Goal: Task Accomplishment & Management: Manage account settings

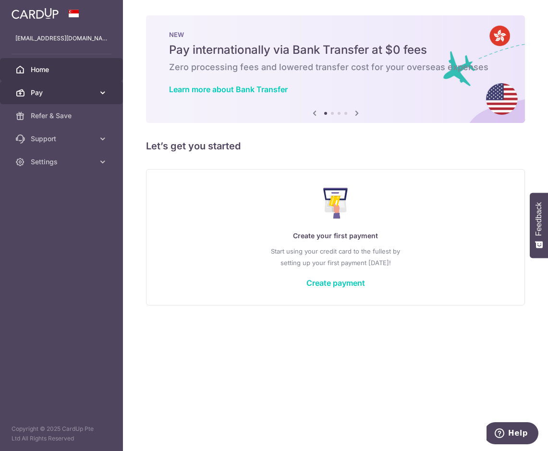
click at [55, 88] on span "Pay" at bounding box center [62, 93] width 63 height 10
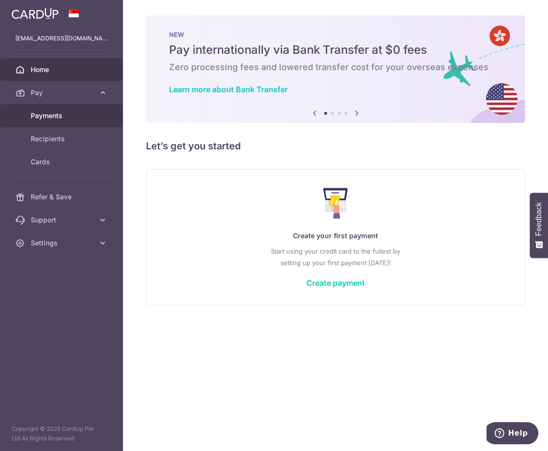
click at [59, 116] on span "Payments" at bounding box center [62, 116] width 63 height 10
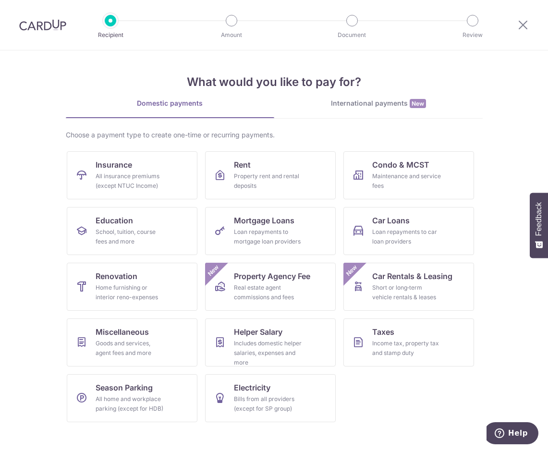
click at [44, 26] on img at bounding box center [42, 25] width 47 height 12
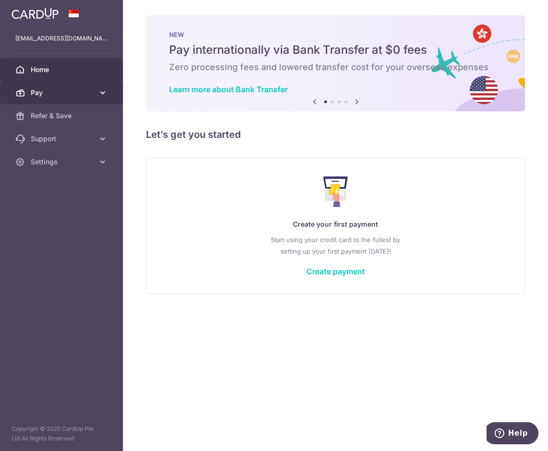
click at [64, 94] on span "Pay" at bounding box center [62, 93] width 63 height 10
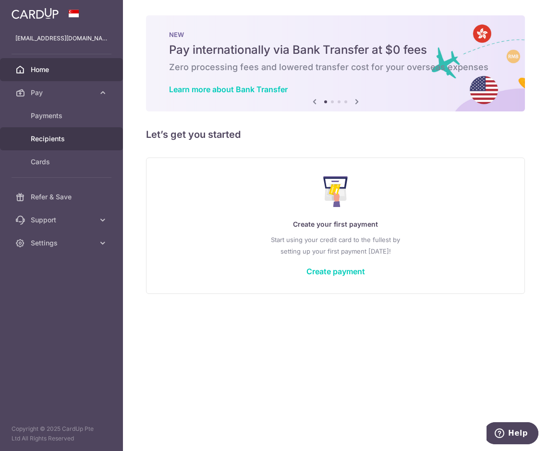
click at [54, 139] on span "Recipients" at bounding box center [62, 139] width 63 height 10
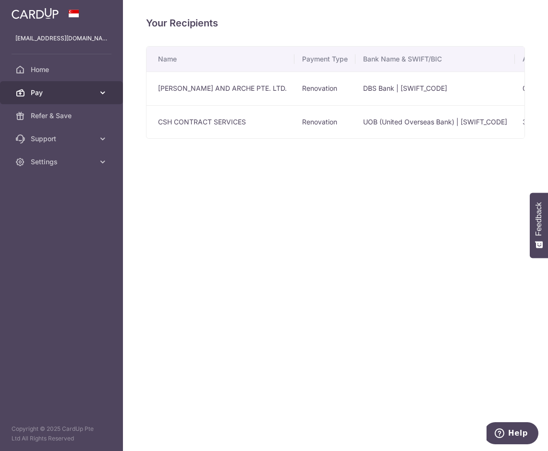
click at [62, 89] on span "Pay" at bounding box center [62, 93] width 63 height 10
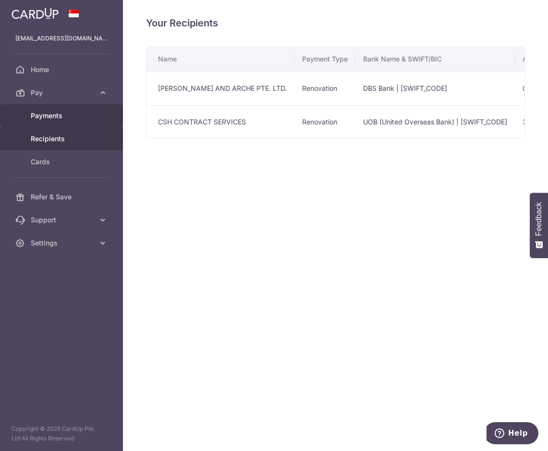
click at [64, 118] on span "Payments" at bounding box center [62, 116] width 63 height 10
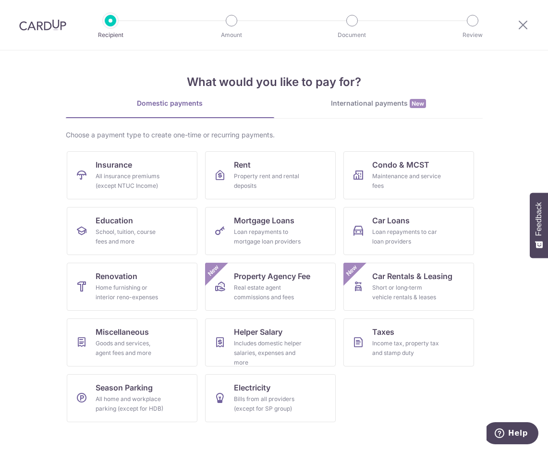
click at [40, 24] on img at bounding box center [42, 25] width 47 height 12
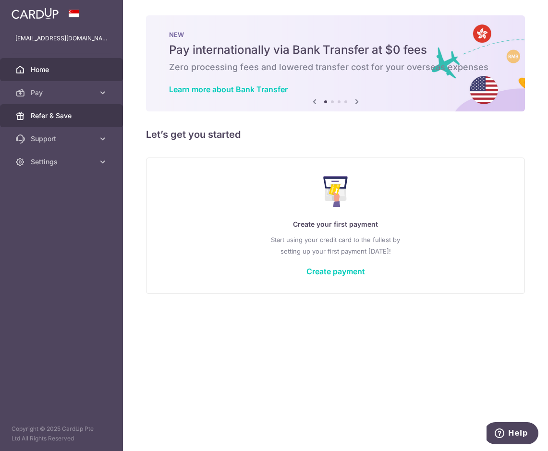
click at [58, 117] on span "Refer & Save" at bounding box center [62, 116] width 63 height 10
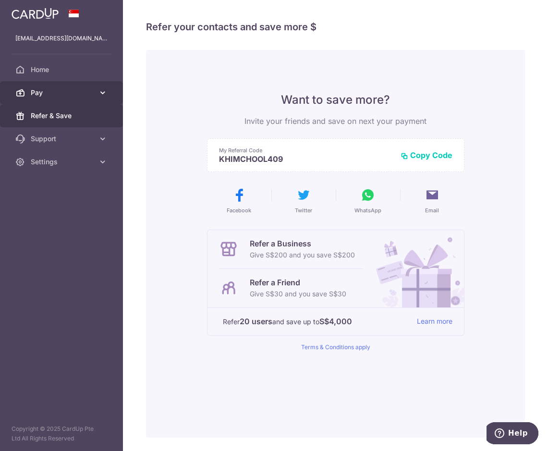
click at [54, 96] on span "Pay" at bounding box center [62, 93] width 63 height 10
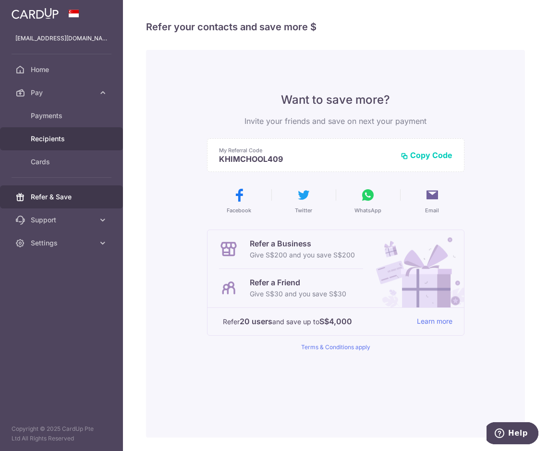
click at [68, 134] on span "Recipients" at bounding box center [62, 139] width 63 height 10
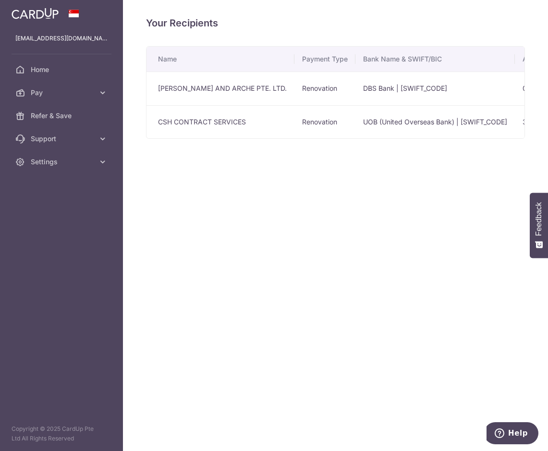
click at [413, 124] on td "UOB (United Overseas Bank) | [SWIFT_CODE]" at bounding box center [434, 122] width 159 height 34
click at [227, 121] on td "CSH CONTRACT SERVICES" at bounding box center [220, 122] width 148 height 34
click at [78, 69] on span "Home" at bounding box center [62, 70] width 63 height 10
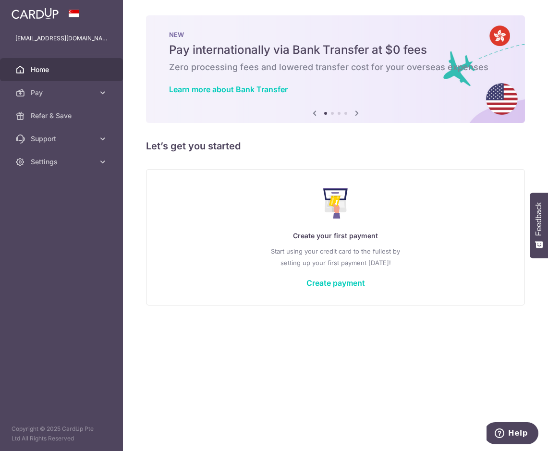
click at [355, 115] on icon at bounding box center [357, 113] width 12 height 12
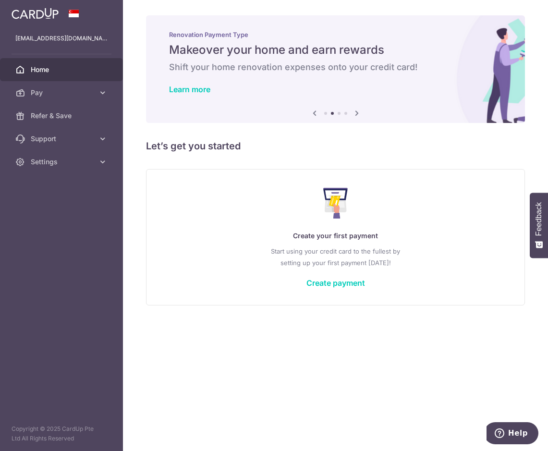
click at [355, 115] on icon at bounding box center [357, 113] width 12 height 12
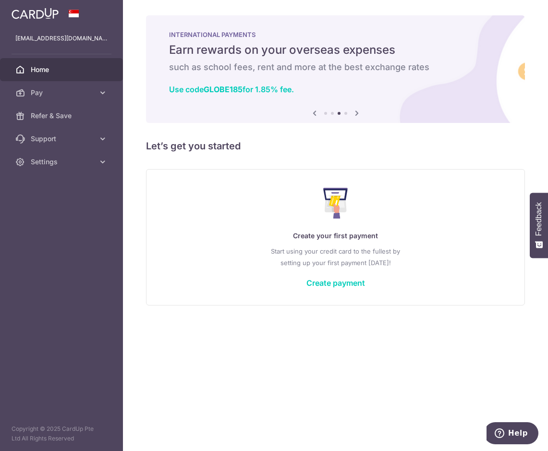
click at [355, 115] on icon at bounding box center [357, 113] width 12 height 12
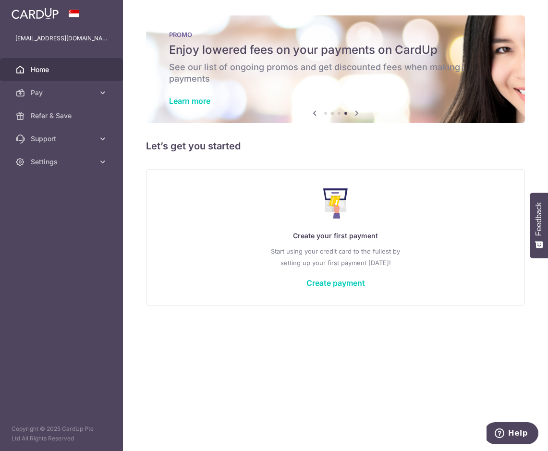
click at [317, 111] on icon at bounding box center [315, 113] width 12 height 12
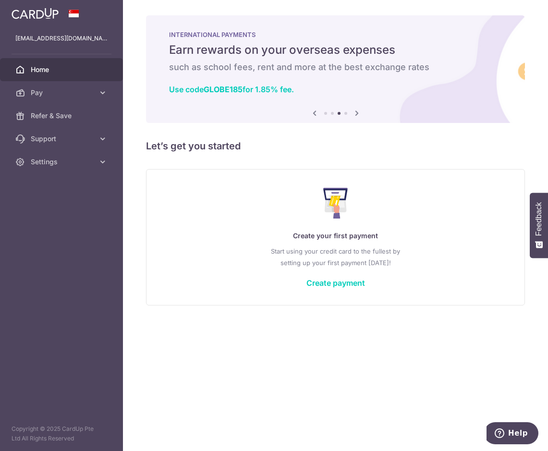
click at [317, 111] on icon at bounding box center [315, 113] width 12 height 12
click at [313, 114] on icon at bounding box center [315, 113] width 12 height 12
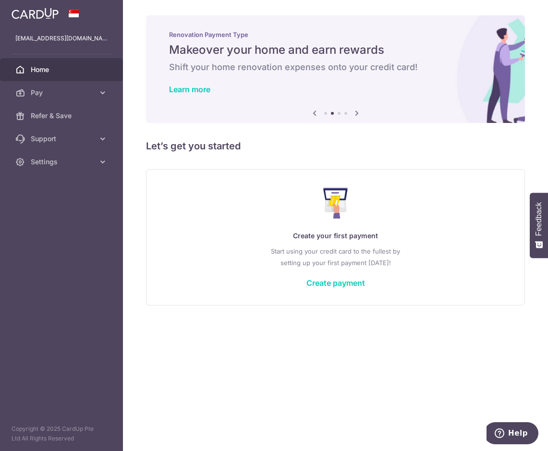
click at [313, 114] on icon at bounding box center [315, 113] width 12 height 12
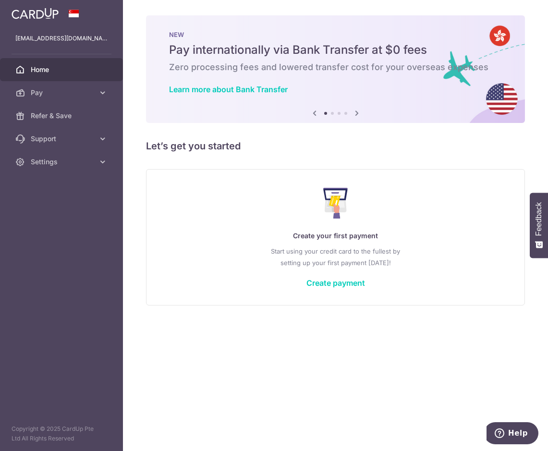
click at [367, 395] on div "× Pause Schedule Pause all future payments in this series Pause just this one p…" at bounding box center [335, 225] width 425 height 451
click at [53, 66] on span "Home" at bounding box center [62, 70] width 63 height 10
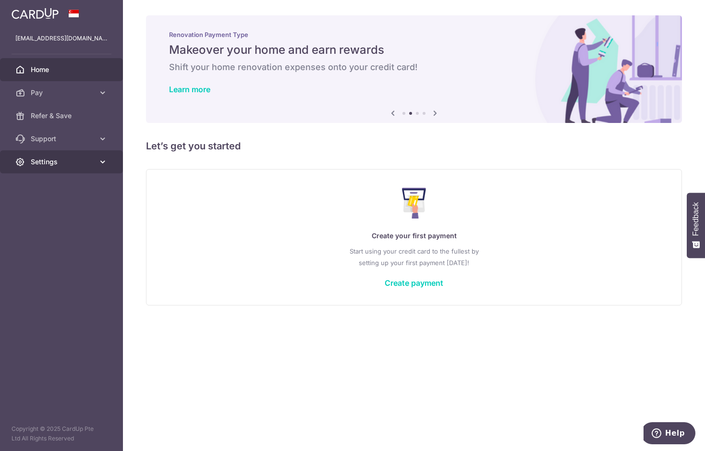
click at [74, 159] on span "Settings" at bounding box center [62, 162] width 63 height 10
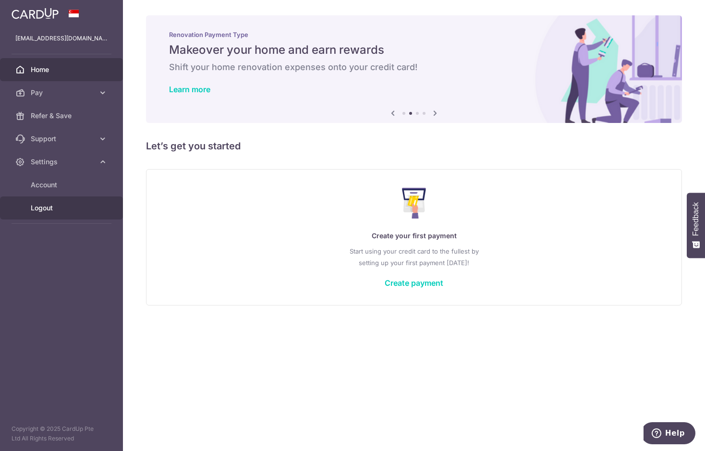
click at [42, 209] on span "Logout" at bounding box center [62, 208] width 63 height 10
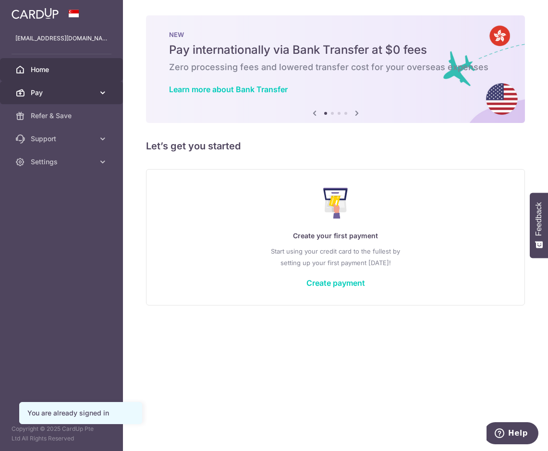
click at [68, 96] on span "Pay" at bounding box center [62, 93] width 63 height 10
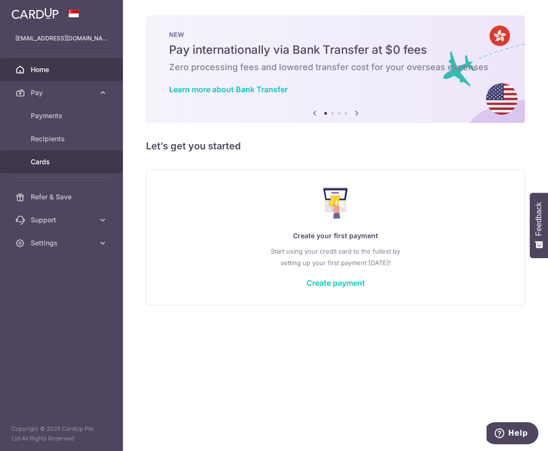
click at [58, 158] on span "Cards" at bounding box center [62, 162] width 63 height 10
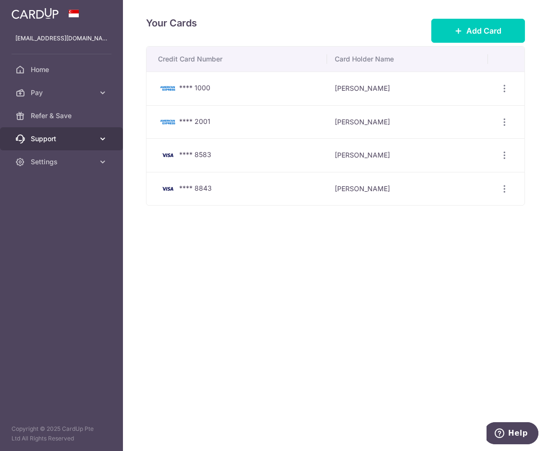
click at [60, 127] on link "Support" at bounding box center [61, 138] width 123 height 23
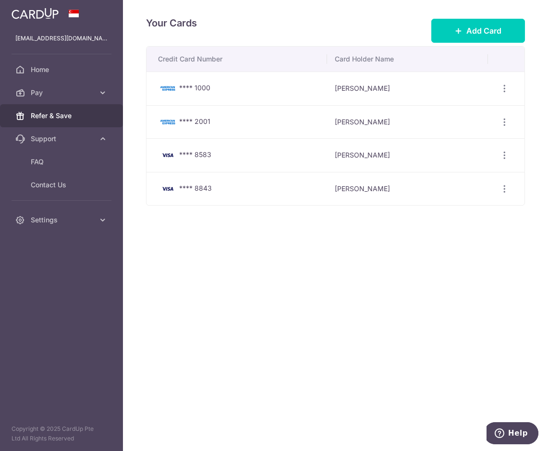
click at [69, 110] on link "Refer & Save" at bounding box center [61, 115] width 123 height 23
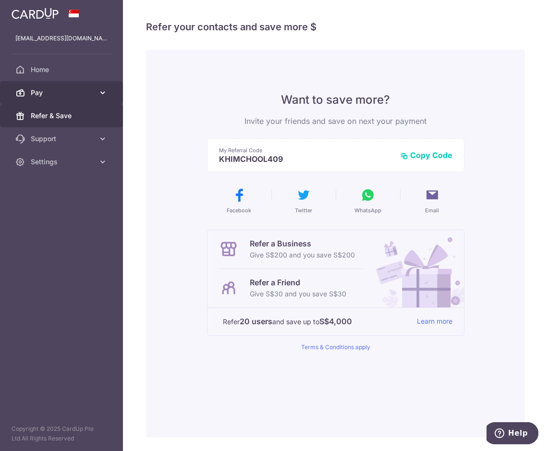
click at [72, 96] on span "Pay" at bounding box center [62, 93] width 63 height 10
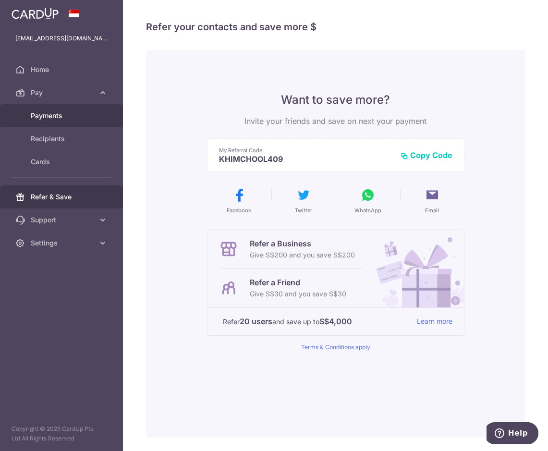
click at [56, 117] on span "Payments" at bounding box center [62, 116] width 63 height 10
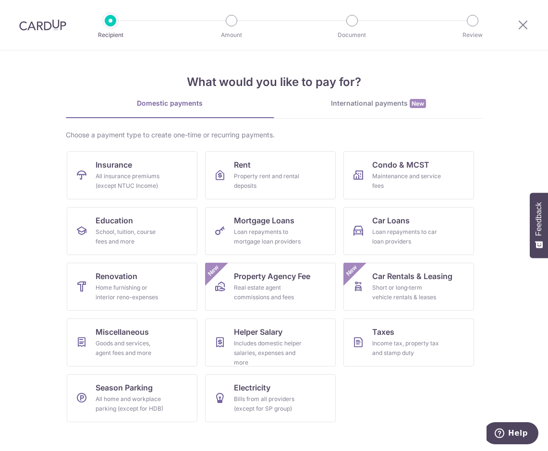
click at [33, 31] on div at bounding box center [42, 25] width 85 height 50
click at [37, 22] on img at bounding box center [42, 25] width 47 height 12
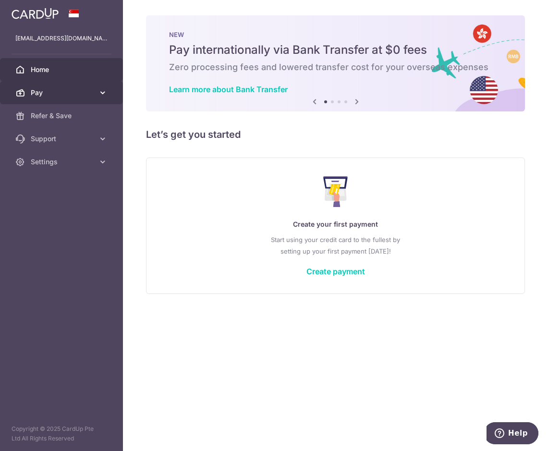
click at [40, 95] on span "Pay" at bounding box center [62, 93] width 63 height 10
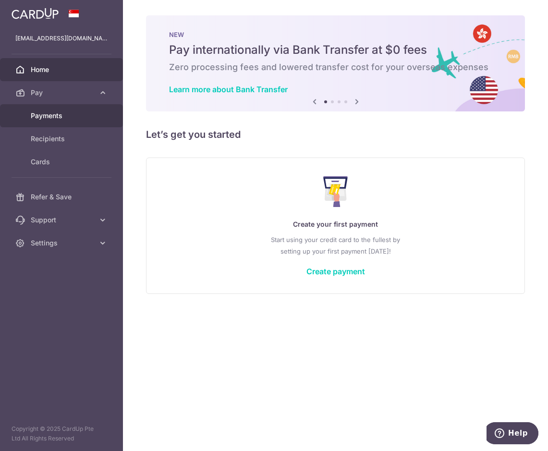
click at [39, 114] on span "Payments" at bounding box center [62, 116] width 63 height 10
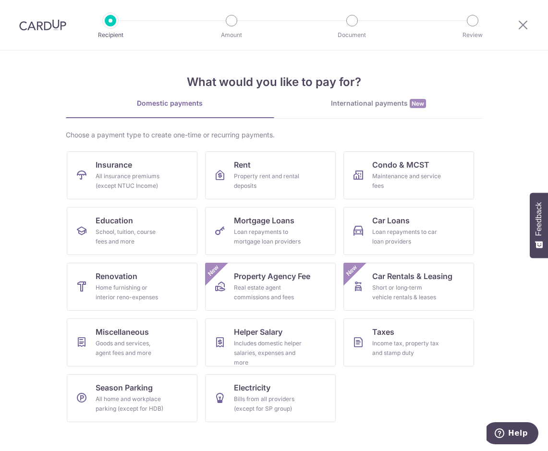
click at [42, 24] on img at bounding box center [42, 25] width 47 height 12
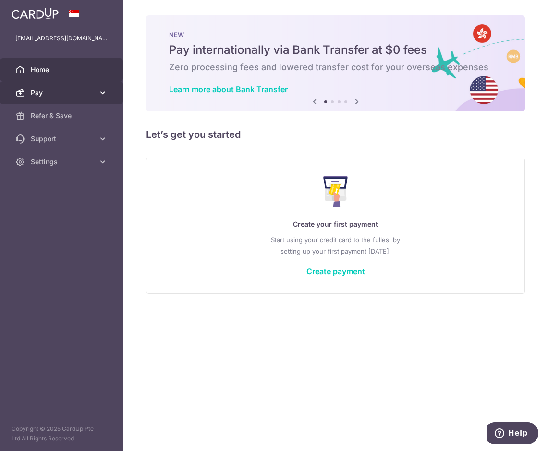
click at [73, 89] on span "Pay" at bounding box center [62, 93] width 63 height 10
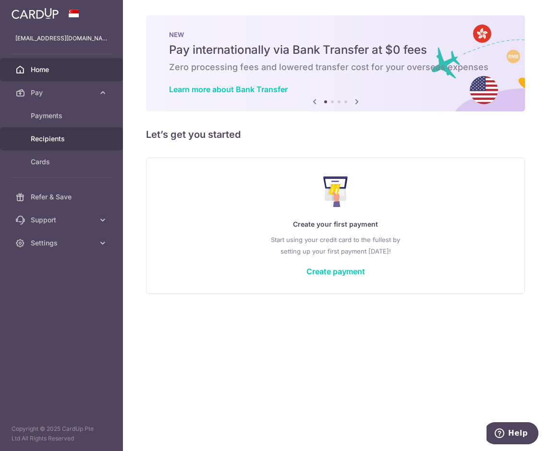
click at [69, 135] on span "Recipients" at bounding box center [62, 139] width 63 height 10
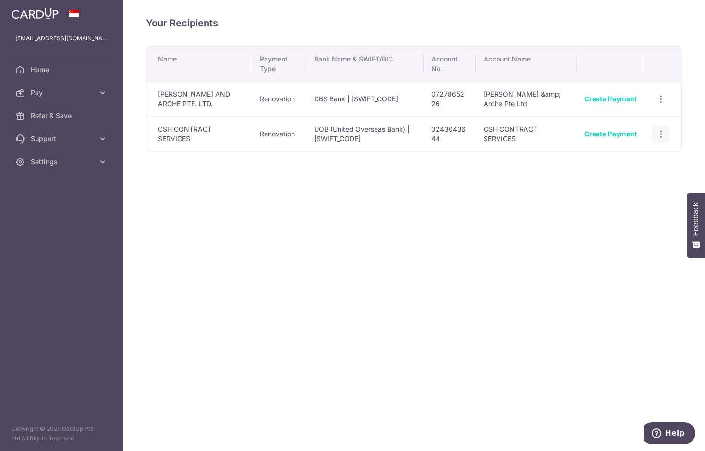
click at [547, 133] on icon "button" at bounding box center [661, 134] width 10 height 10
click at [547, 184] on span "Linked Payments" at bounding box center [626, 184] width 61 height 10
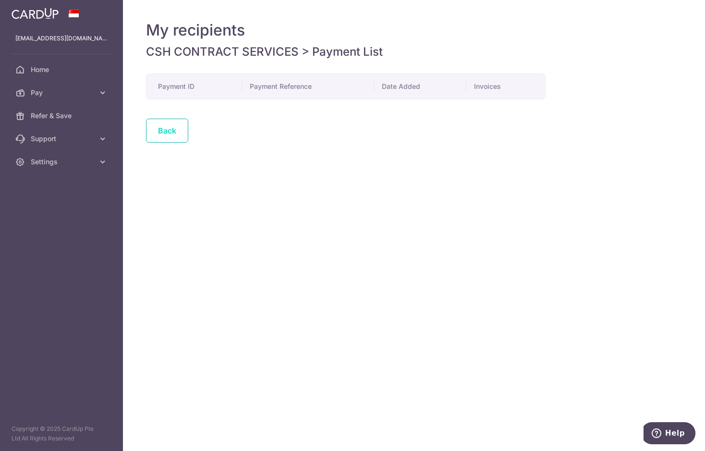
click at [175, 134] on link "Back" at bounding box center [167, 131] width 42 height 24
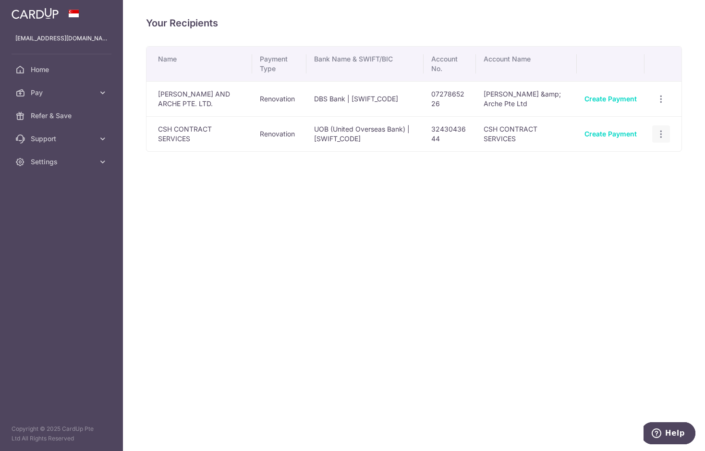
click at [547, 134] on div "View/Edit Linked Payments" at bounding box center [661, 134] width 18 height 18
click at [547, 138] on icon "button" at bounding box center [661, 134] width 10 height 10
click at [547, 161] on span "View/Edit" at bounding box center [628, 161] width 65 height 12
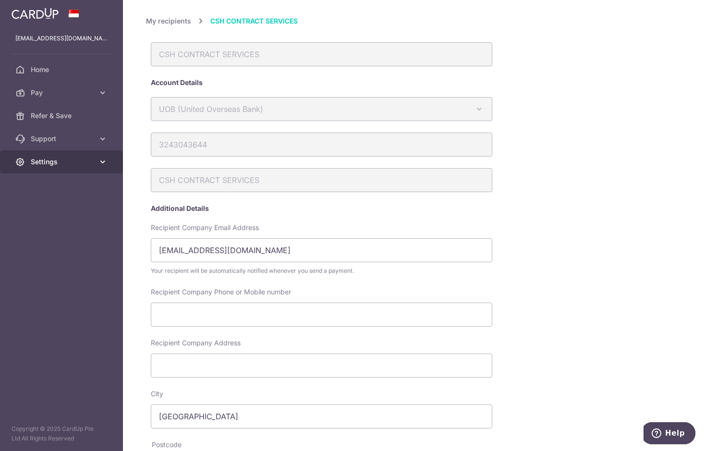
click at [99, 162] on icon at bounding box center [103, 162] width 10 height 10
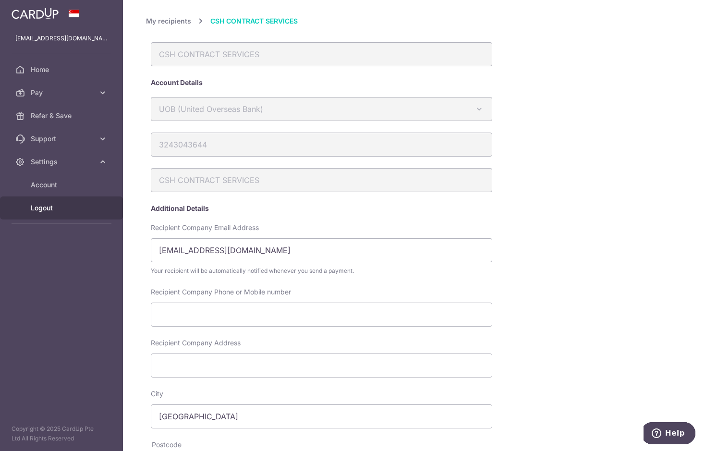
click at [67, 210] on span "Logout" at bounding box center [62, 208] width 63 height 10
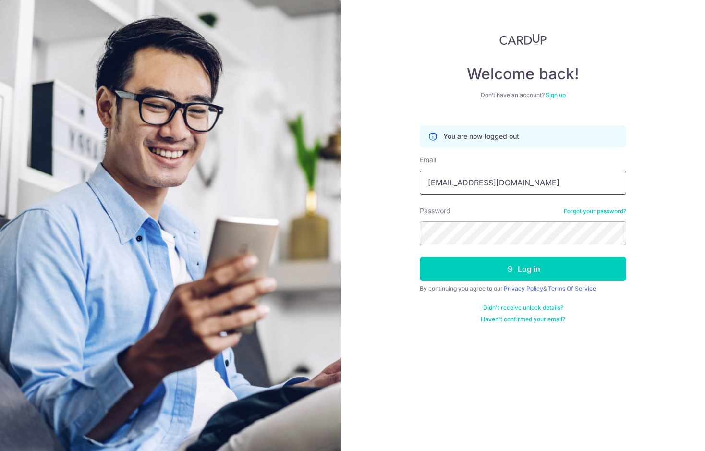
click at [532, 185] on input "[EMAIL_ADDRESS][DOMAIN_NAME]" at bounding box center [523, 182] width 207 height 24
drag, startPoint x: 533, startPoint y: 271, endPoint x: 545, endPoint y: 189, distance: 82.5
click at [554, 201] on form "You are now logged out Email [EMAIL_ADDRESS][DOMAIN_NAME] Password Forgot your …" at bounding box center [523, 220] width 207 height 205
click at [544, 184] on input "[EMAIL_ADDRESS][DOMAIN_NAME]" at bounding box center [523, 182] width 207 height 24
type input "[EMAIL_ADDRESS][DOMAIN_NAME]"
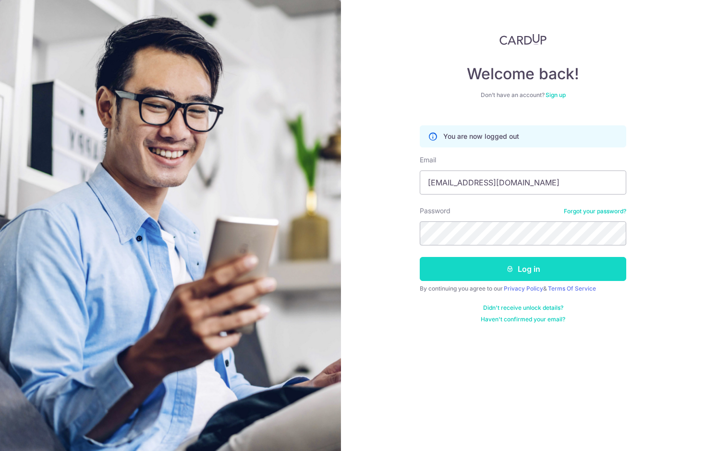
click at [543, 264] on button "Log in" at bounding box center [523, 269] width 207 height 24
